Goal: Task Accomplishment & Management: Complete application form

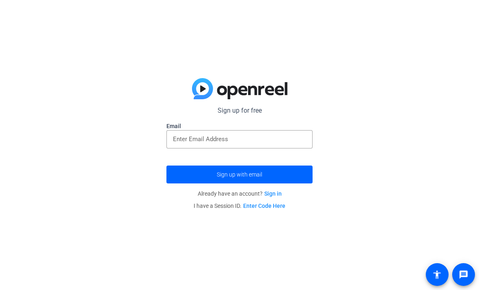
click at [185, 135] on input "email" at bounding box center [239, 139] width 133 height 10
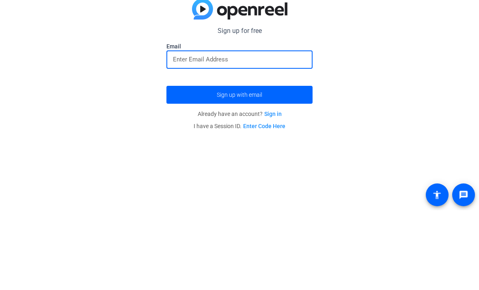
click at [438, 106] on div "Sign up for free Email Sign up with email Already have an account? Sign in I ha…" at bounding box center [239, 145] width 479 height 290
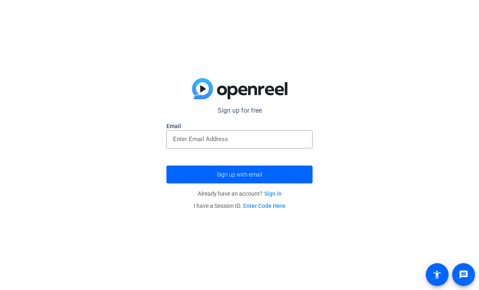
click at [202, 181] on span "submit" at bounding box center [240, 175] width 146 height 20
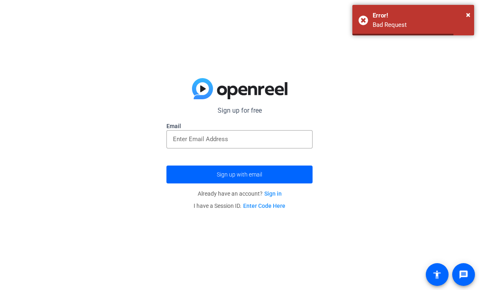
click at [195, 167] on span "submit" at bounding box center [240, 175] width 146 height 20
click at [462, 6] on div "× Error! Bad Request" at bounding box center [414, 20] width 122 height 30
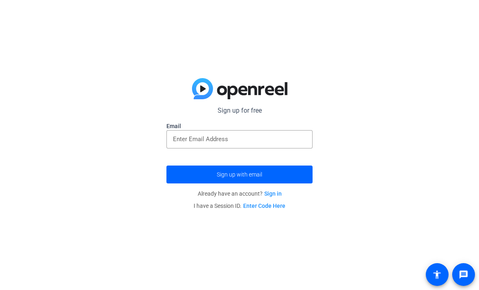
click at [195, 180] on span "submit" at bounding box center [240, 175] width 146 height 20
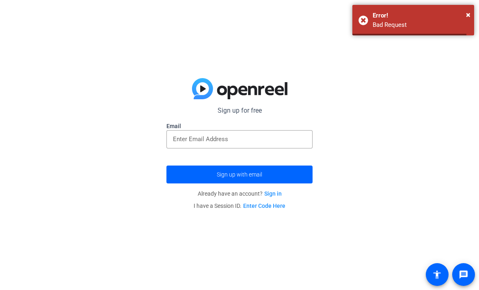
click at [189, 169] on span "submit" at bounding box center [240, 175] width 146 height 20
click at [470, 15] on span "×" at bounding box center [468, 15] width 4 height 10
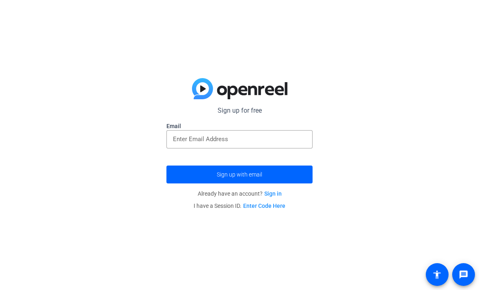
click at [279, 192] on link "Sign in" at bounding box center [273, 193] width 17 height 7
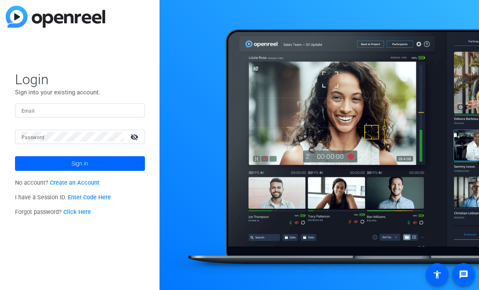
click at [32, 162] on span at bounding box center [80, 164] width 130 height 20
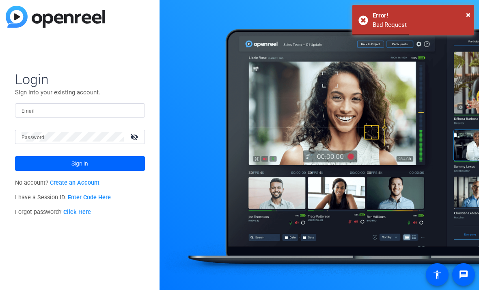
click at [56, 180] on link "Create an Account" at bounding box center [75, 182] width 50 height 7
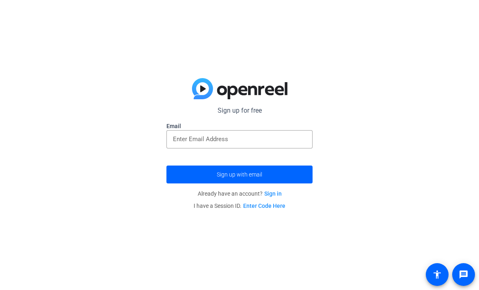
click at [260, 183] on span "submit" at bounding box center [240, 175] width 146 height 20
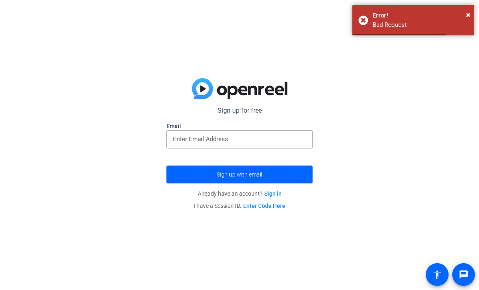
click at [277, 193] on link "Sign in" at bounding box center [273, 193] width 17 height 7
